Goal: Navigation & Orientation: Find specific page/section

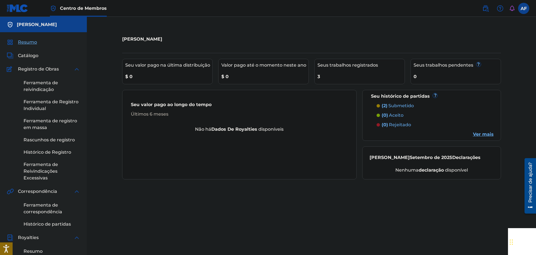
scroll to position [28, 0]
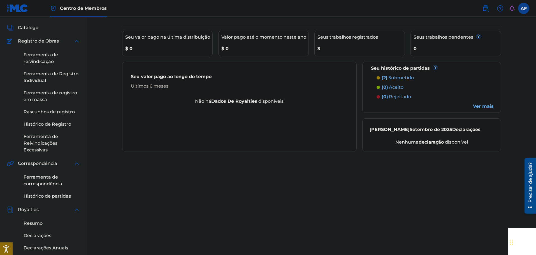
click at [149, 78] on font "submetido" at bounding box center [402, 77] width 26 height 5
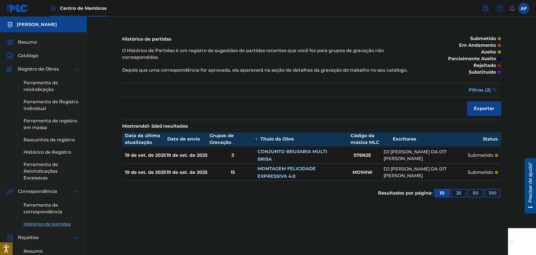
click at [27, 36] on div "Resumo Catálogo Registro de Obras Ferramenta de reivindicação Ferramenta de Reg…" at bounding box center [43, 210] width 87 height 357
click at [24, 40] on font "Resumo" at bounding box center [27, 42] width 19 height 5
